Goal: Task Accomplishment & Management: Manage account settings

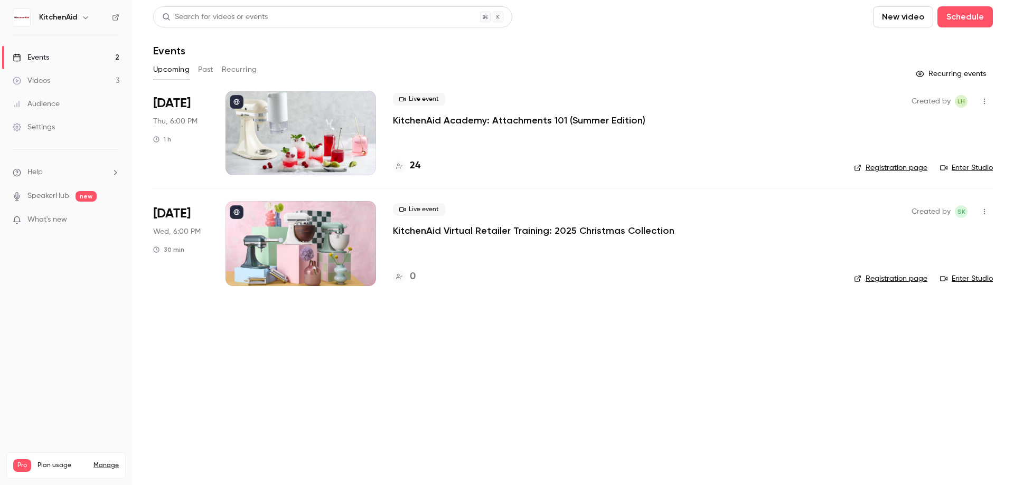
click at [627, 123] on p "KitchenAid Academy: Attachments 101 (Summer Edition)" at bounding box center [519, 120] width 252 height 13
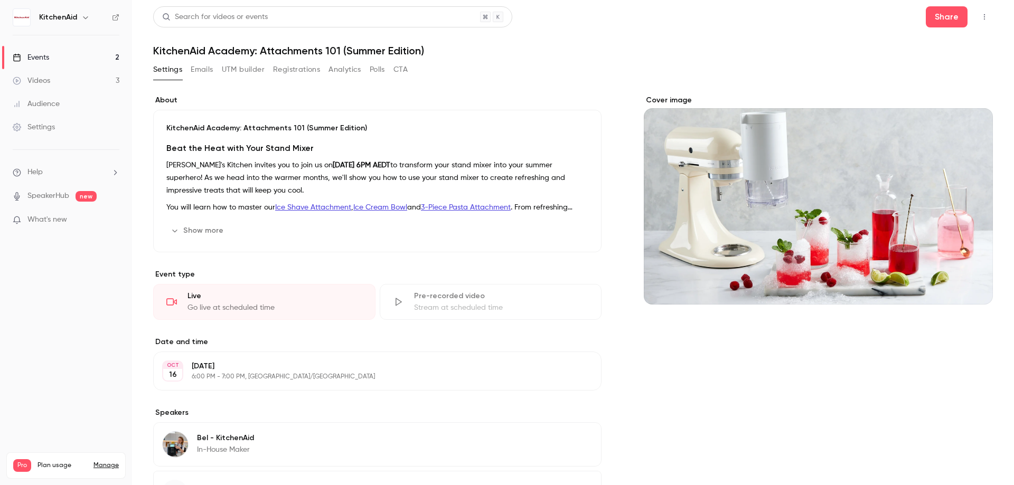
click at [315, 67] on button "Registrations" at bounding box center [296, 69] width 47 height 17
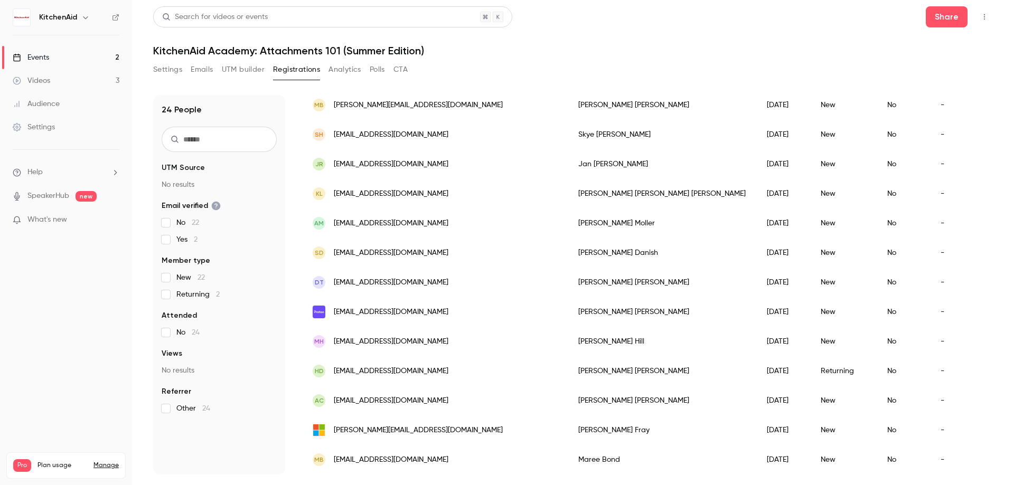
scroll to position [439, 0]
click at [64, 19] on h6 "KitchenAid" at bounding box center [58, 17] width 38 height 11
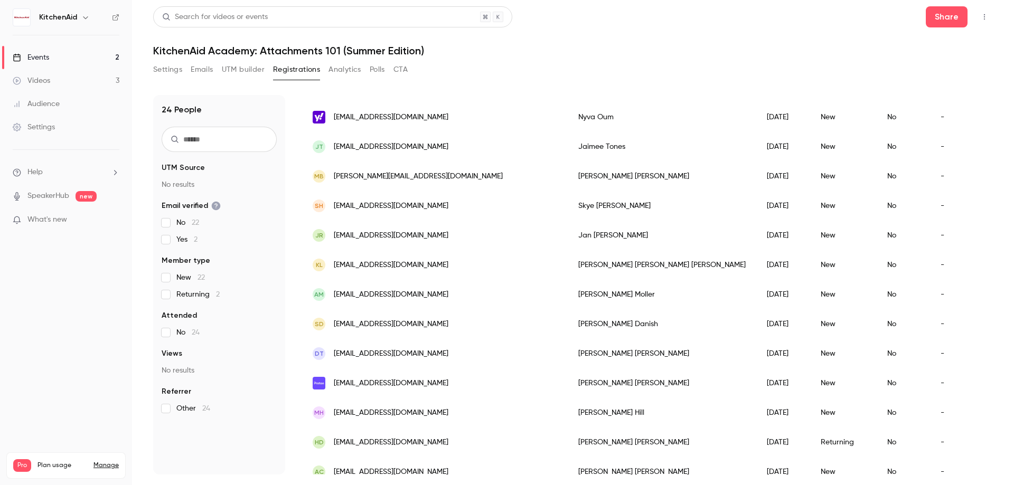
scroll to position [228, 0]
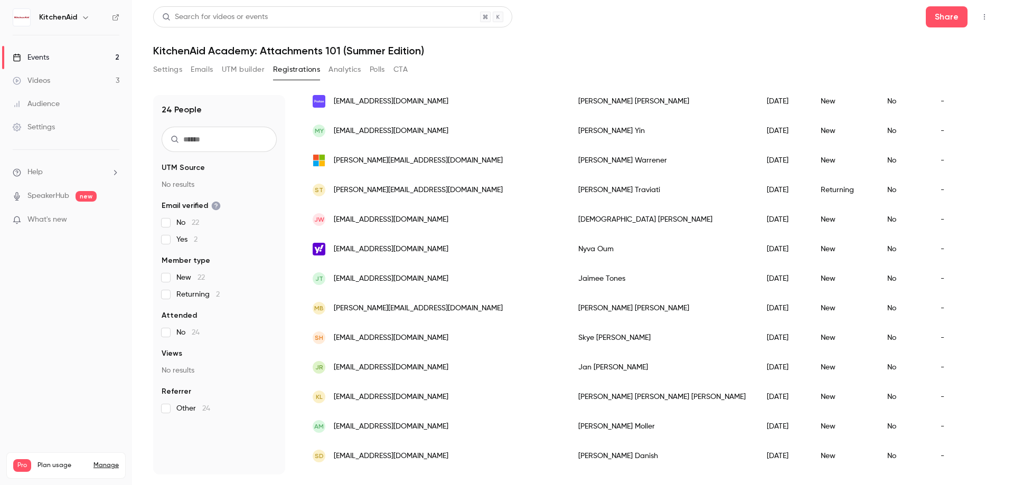
click at [180, 73] on button "Settings" at bounding box center [167, 69] width 29 height 17
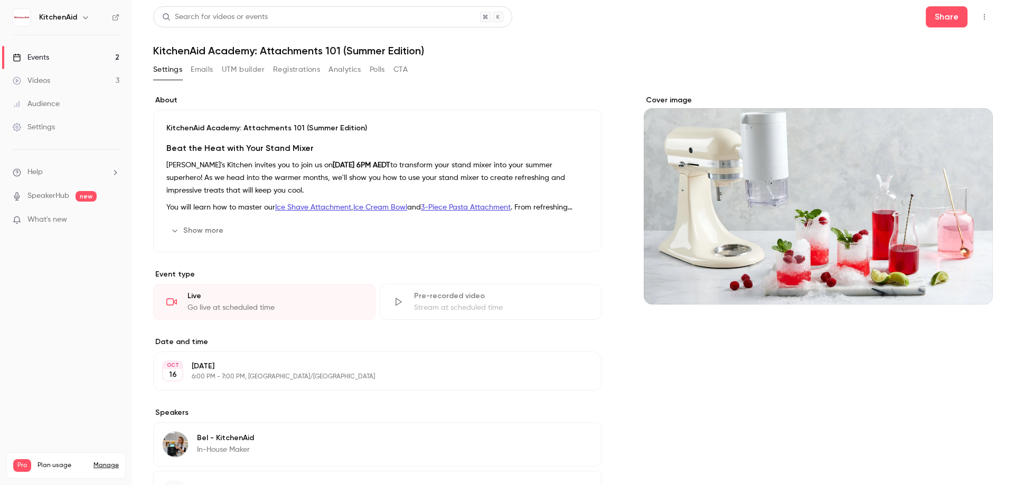
click at [84, 72] on link "Videos 3" at bounding box center [66, 80] width 132 height 23
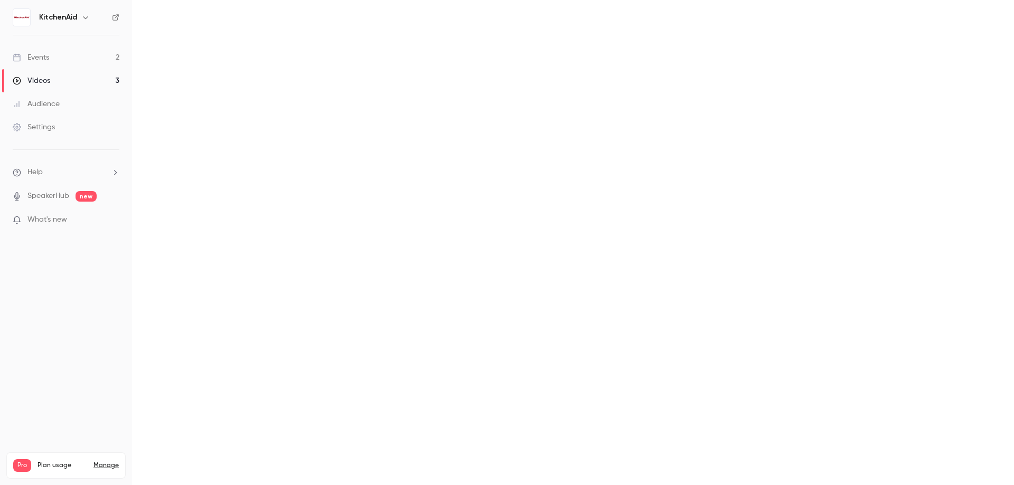
click at [86, 61] on link "Events 2" at bounding box center [66, 57] width 132 height 23
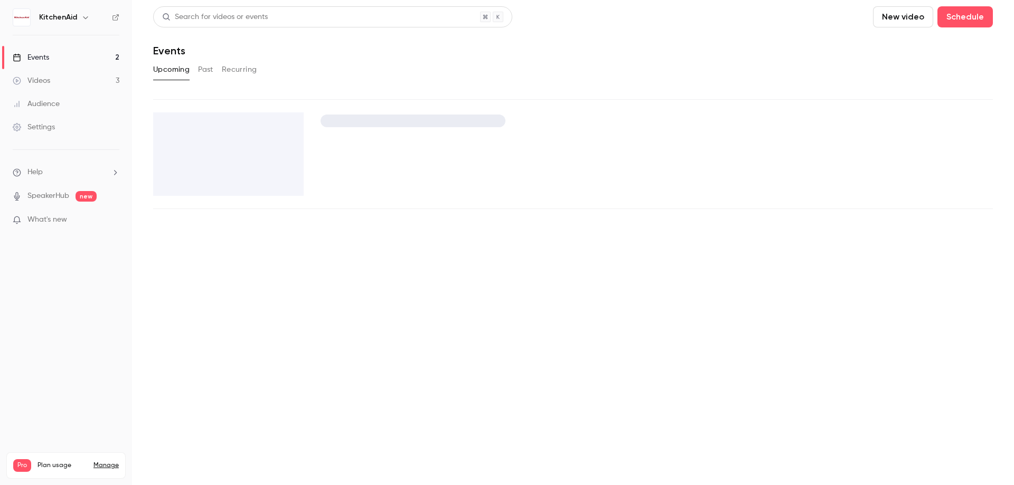
click at [207, 73] on button "Past" at bounding box center [205, 69] width 15 height 17
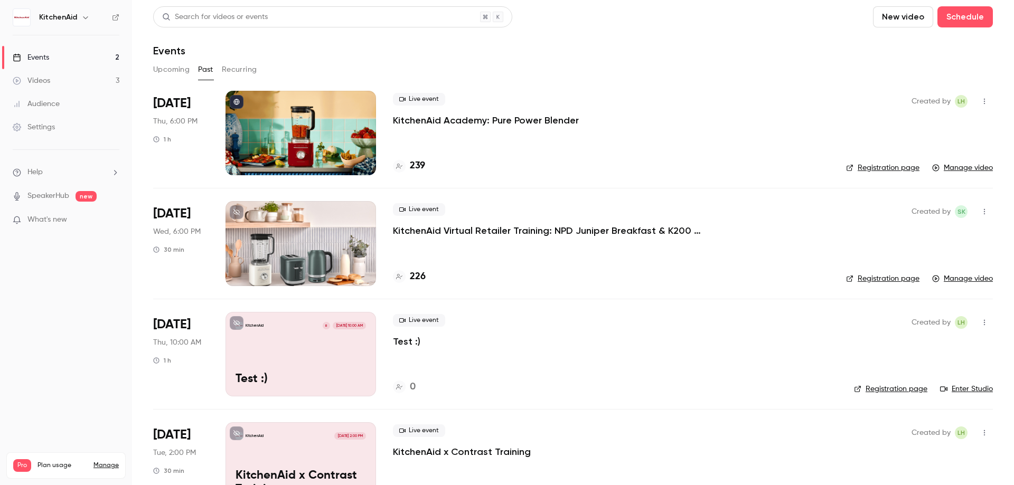
click at [530, 117] on p "KitchenAid Academy: Pure Power Blender" at bounding box center [486, 120] width 186 height 13
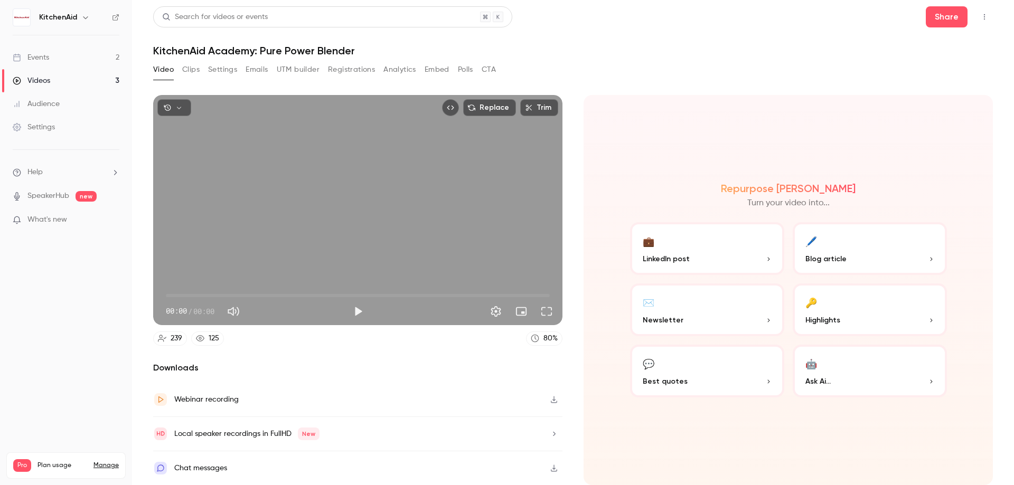
click at [339, 72] on button "Registrations" at bounding box center [351, 69] width 47 height 17
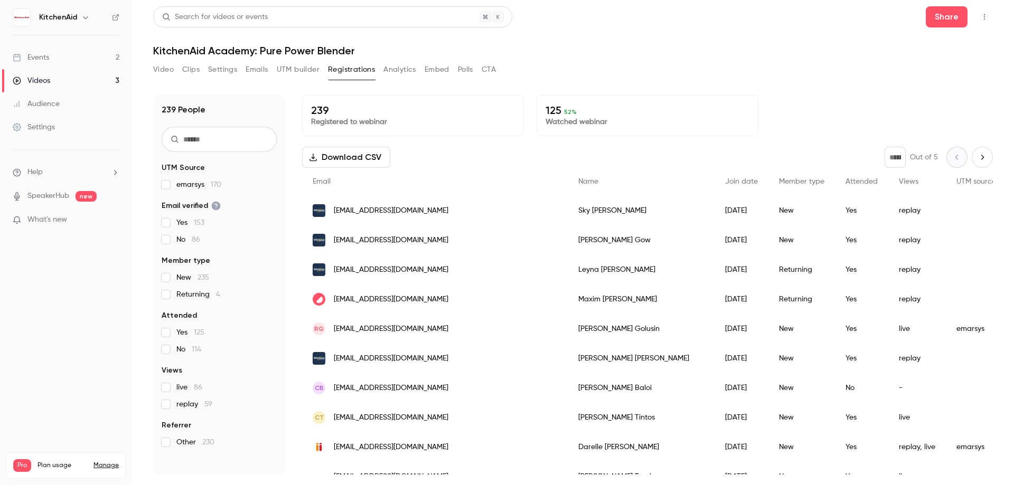
click at [205, 135] on input "text" at bounding box center [219, 139] width 115 height 25
type input "****"
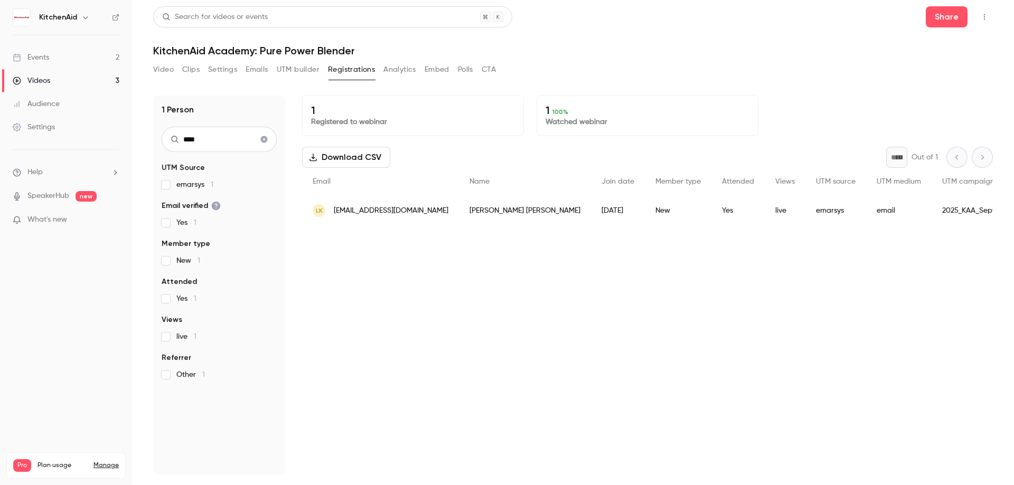
click at [400, 213] on span "[EMAIL_ADDRESS][DOMAIN_NAME]" at bounding box center [391, 210] width 115 height 11
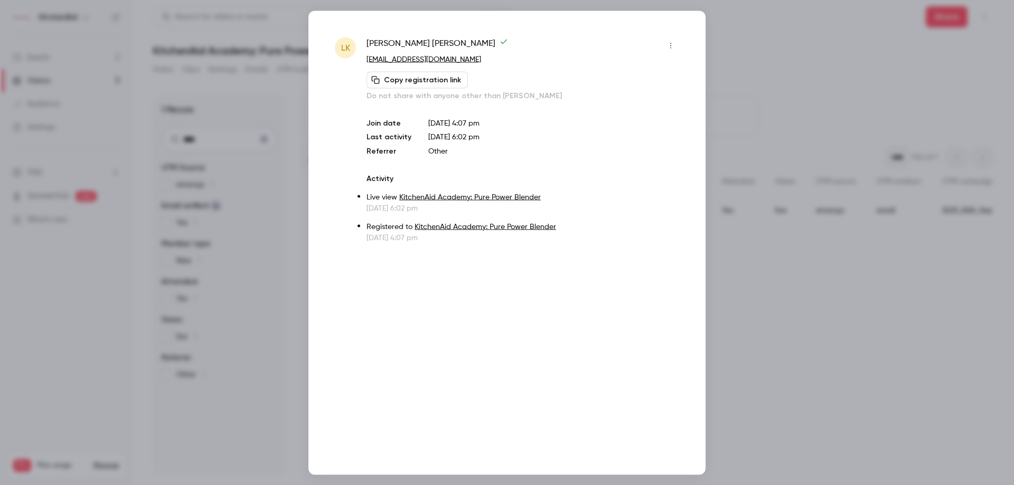
click at [424, 59] on link "[EMAIL_ADDRESS][DOMAIN_NAME]" at bounding box center [423, 58] width 115 height 7
drag, startPoint x: 401, startPoint y: 63, endPoint x: 366, endPoint y: 63, distance: 34.8
click at [366, 63] on div "LK [PERSON_NAME] [EMAIL_ADDRESS][DOMAIN_NAME] Copy registration link Do not sha…" at bounding box center [507, 140] width 344 height 206
copy link "[EMAIL_ADDRESS][DOMAIN_NAME]"
click at [779, 27] on div at bounding box center [507, 242] width 1014 height 485
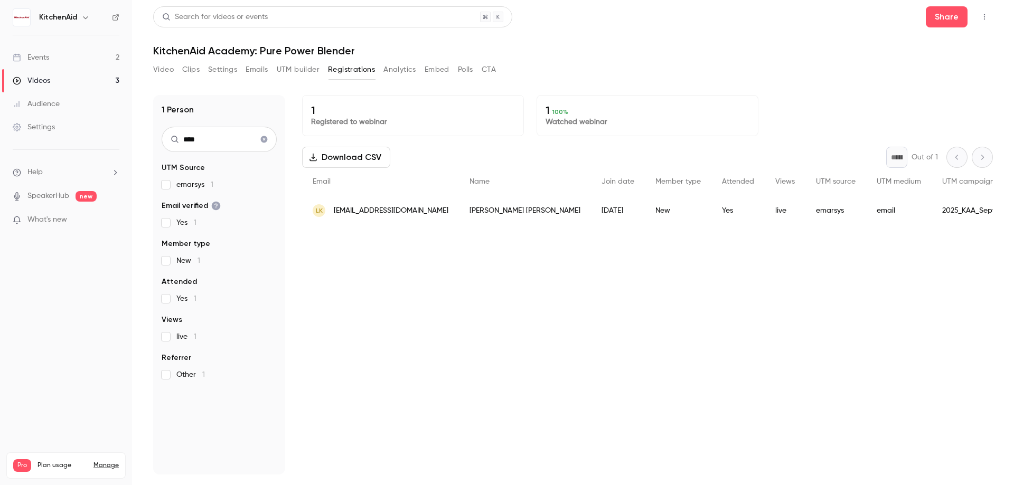
click at [68, 54] on link "Events 2" at bounding box center [66, 57] width 132 height 23
